Goal: Find specific page/section: Find specific page/section

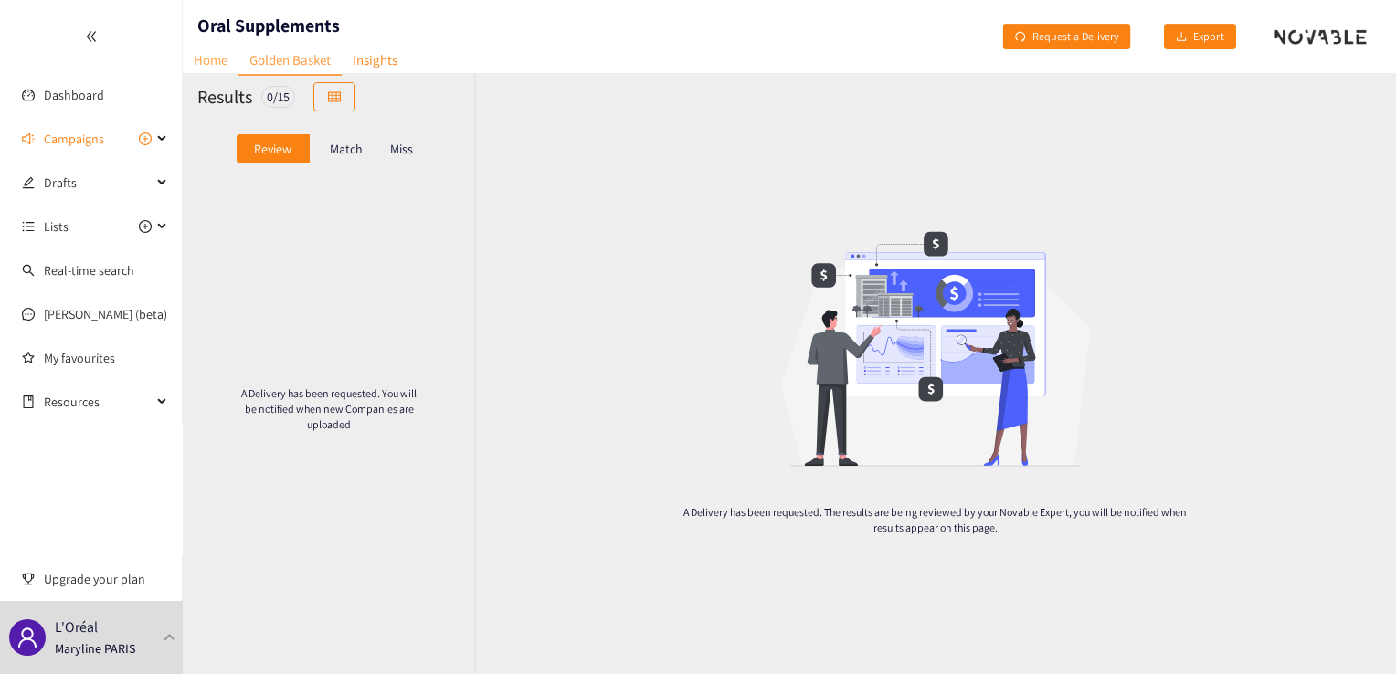
click at [209, 58] on link "Home" at bounding box center [211, 60] width 56 height 28
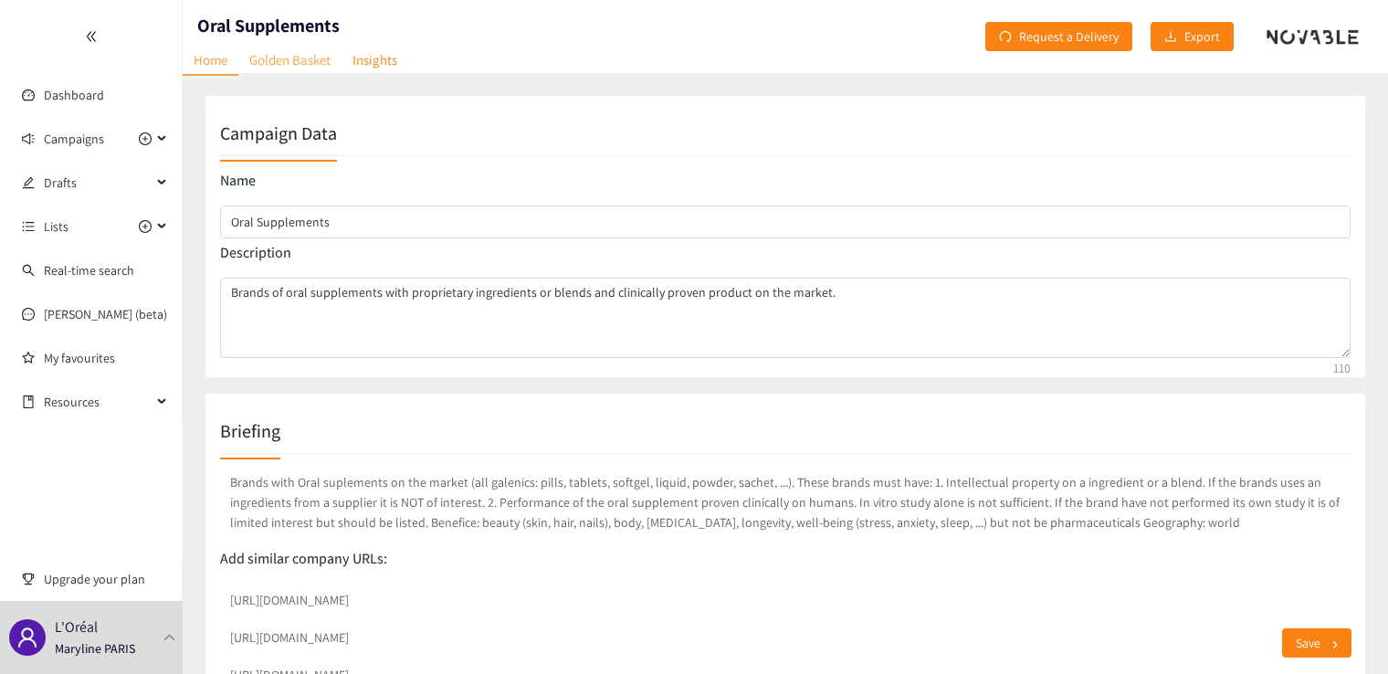
click at [281, 59] on link "Golden Basket" at bounding box center [289, 60] width 103 height 28
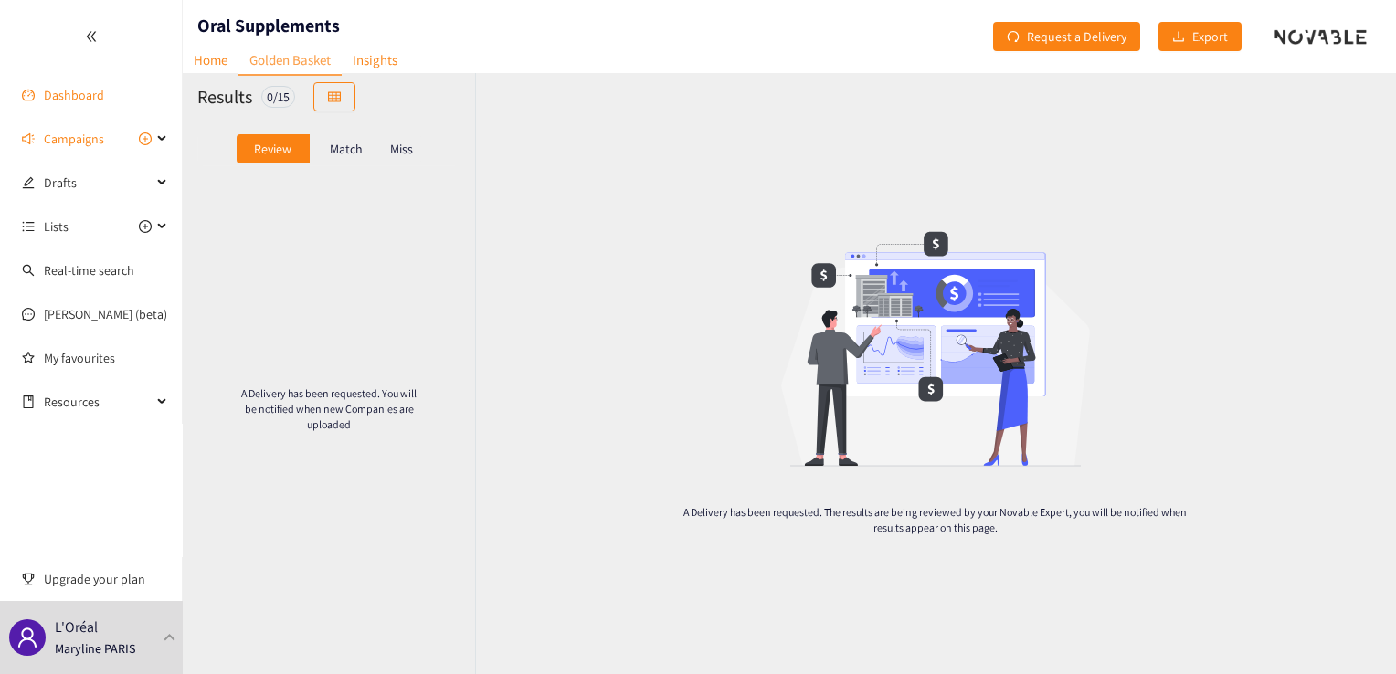
click at [67, 90] on link "Dashboard" at bounding box center [74, 95] width 60 height 16
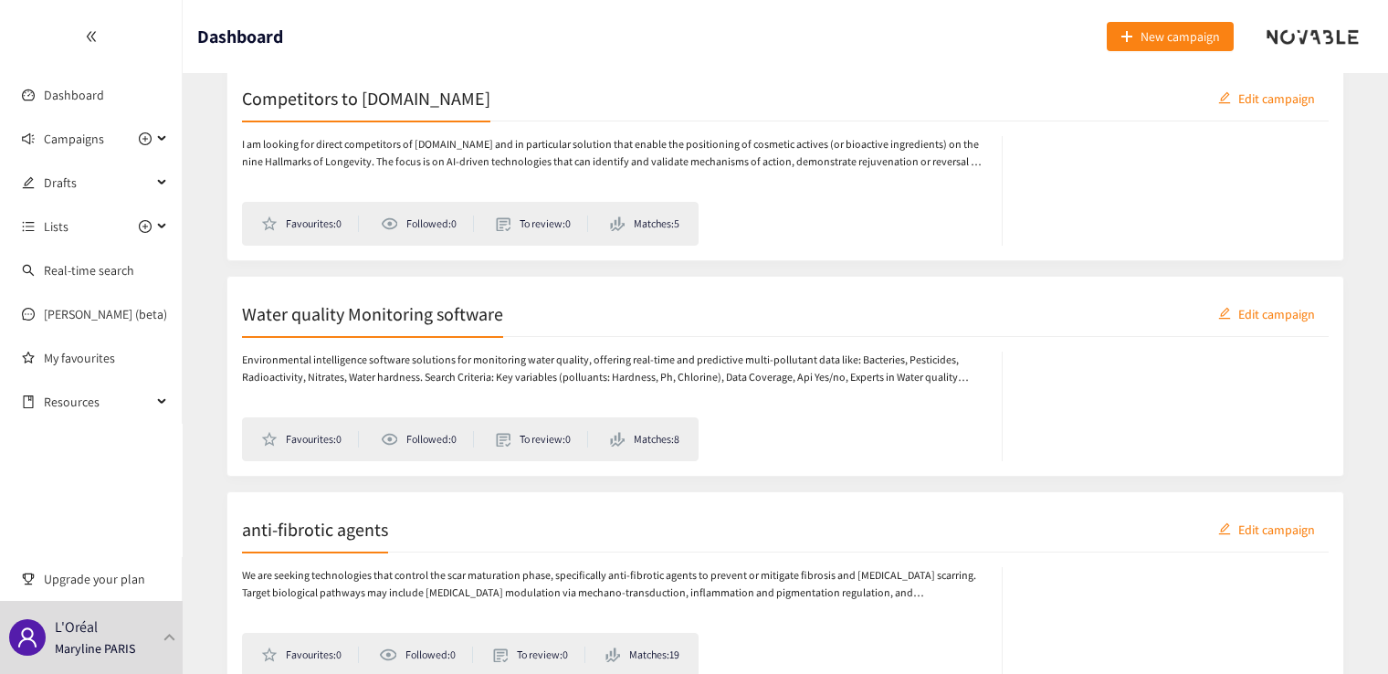
scroll to position [913, 0]
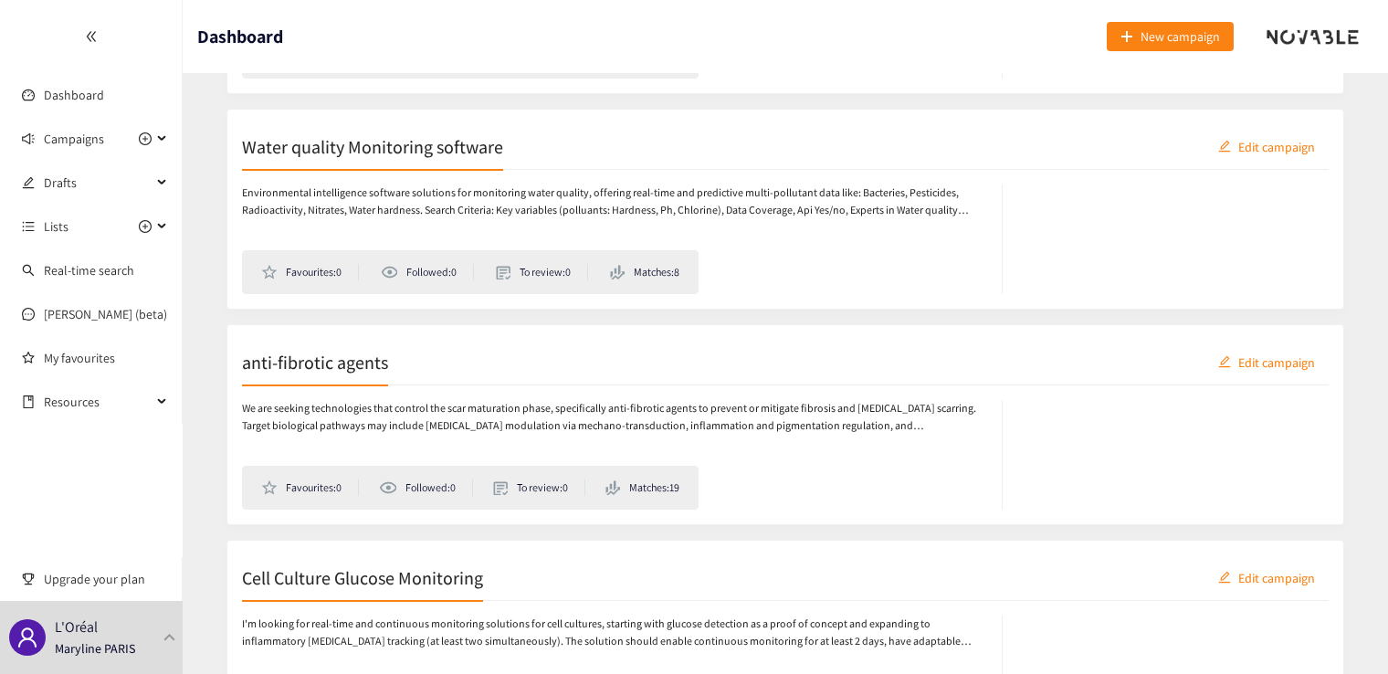
click at [286, 366] on h2 "anti-fibrotic agents" at bounding box center [315, 362] width 146 height 26
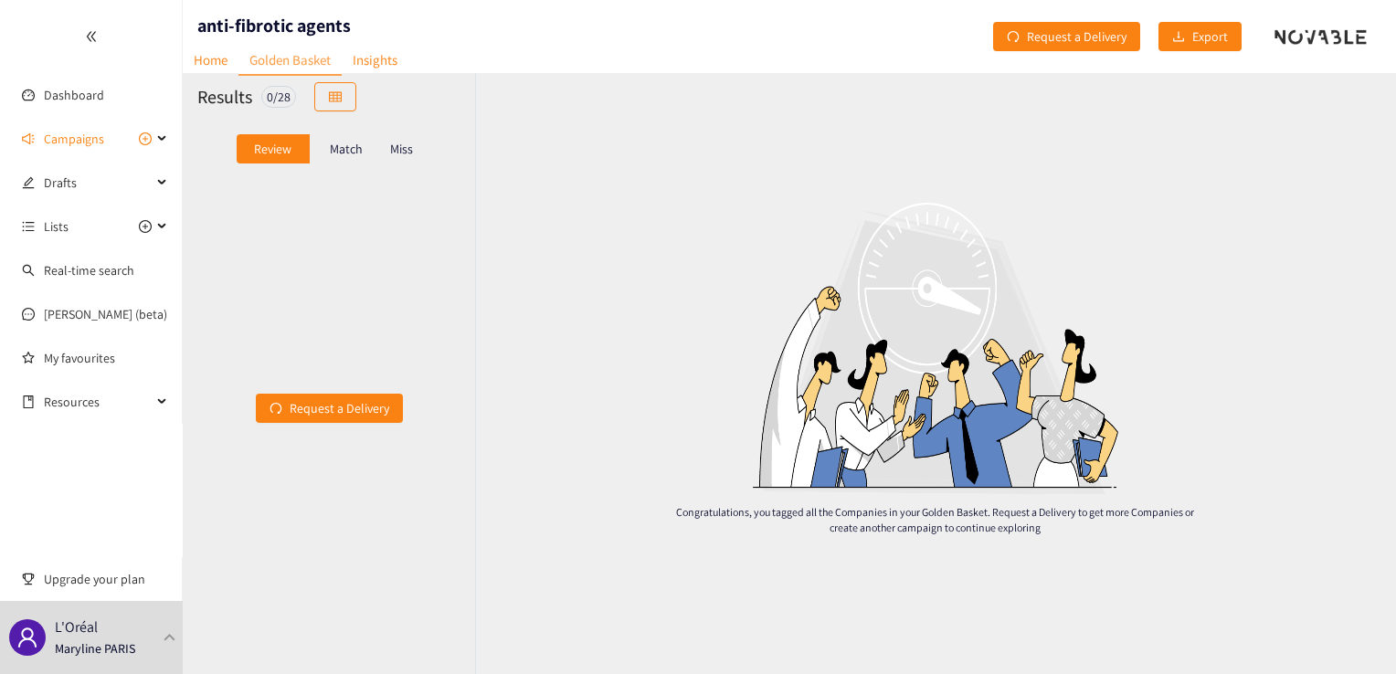
click at [347, 146] on p "Match" at bounding box center [346, 149] width 33 height 15
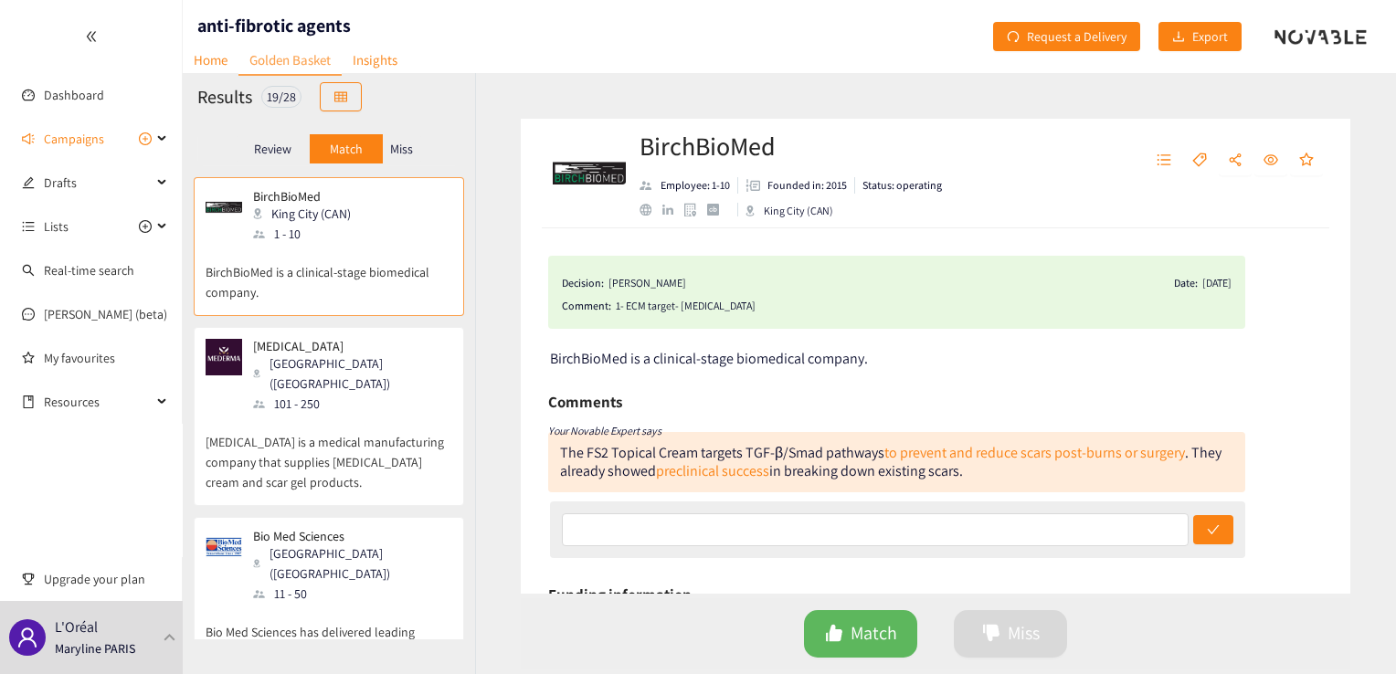
click at [402, 146] on p "Miss" at bounding box center [401, 149] width 23 height 15
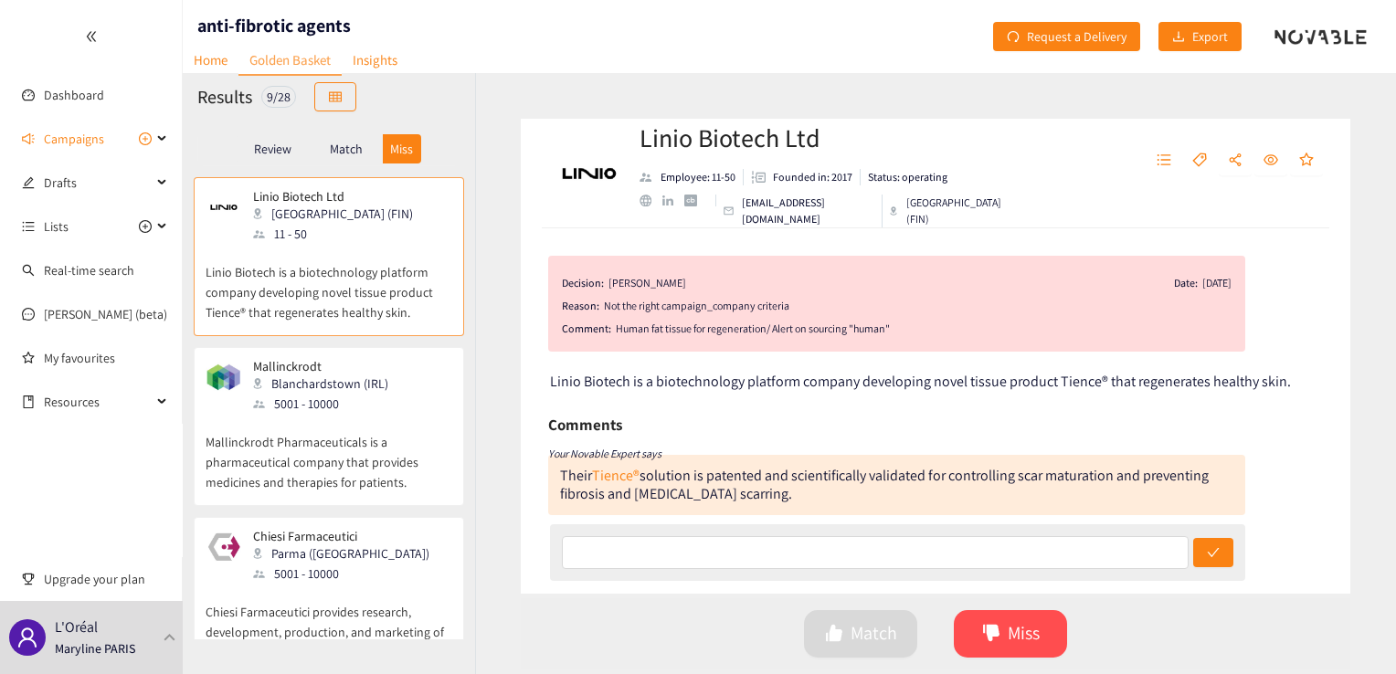
click at [280, 153] on p "Review" at bounding box center [272, 149] width 37 height 15
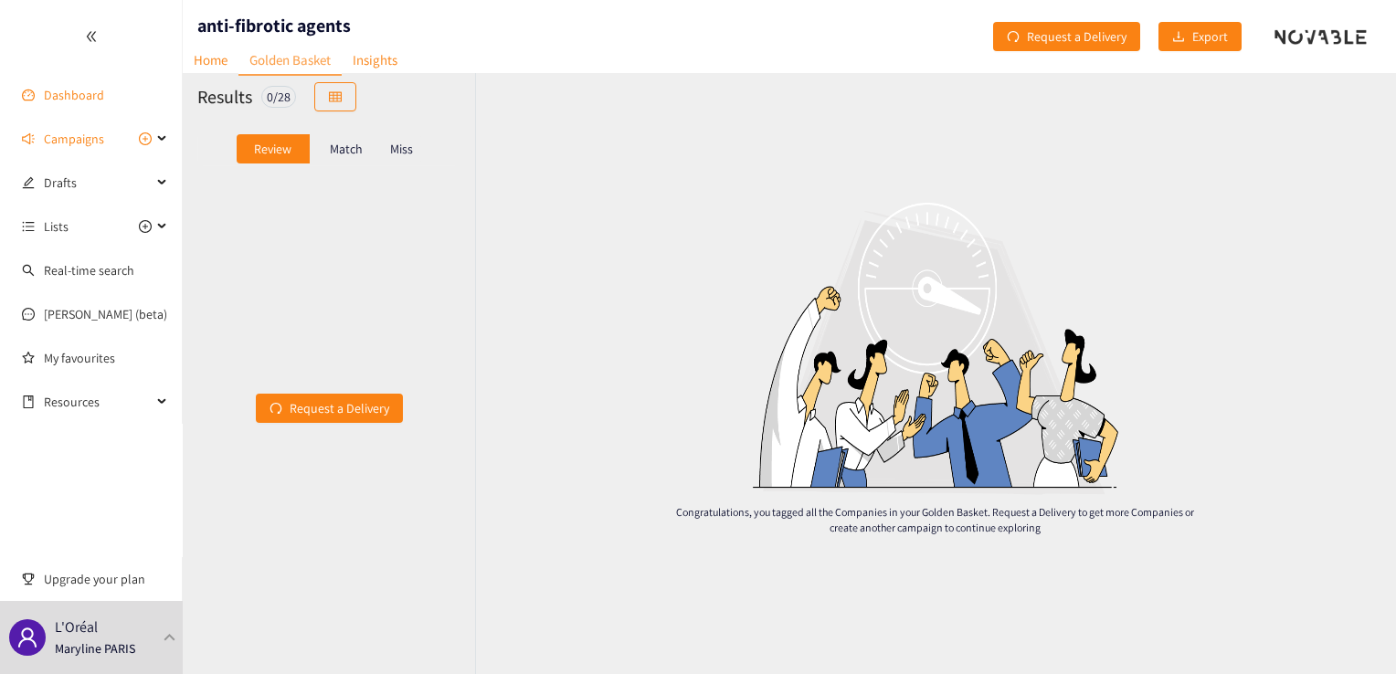
click at [60, 91] on link "Dashboard" at bounding box center [74, 95] width 60 height 16
